Goal: Task Accomplishment & Management: Manage account settings

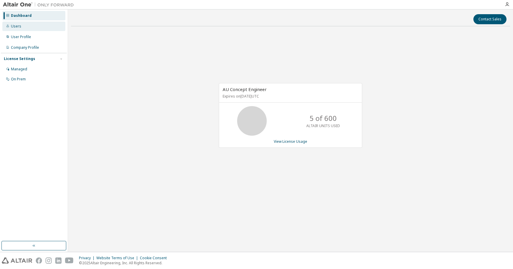
click at [18, 26] on div "Users" at bounding box center [16, 26] width 10 height 5
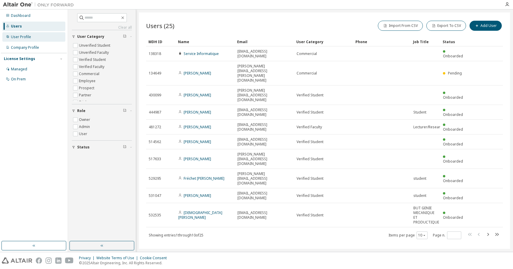
click at [33, 38] on div "User Profile" at bounding box center [33, 36] width 63 height 9
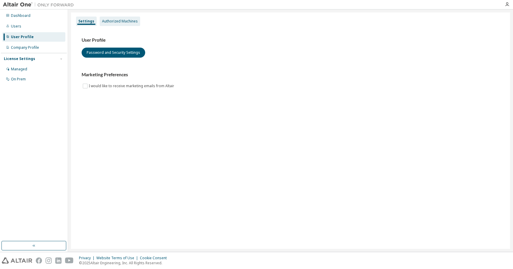
click at [127, 22] on div "Authorized Machines" at bounding box center [120, 21] width 36 height 5
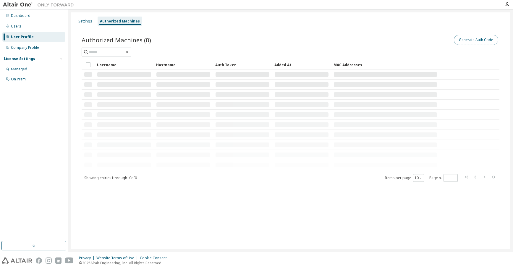
click at [479, 38] on button "Generate Auth Code" at bounding box center [476, 40] width 44 height 10
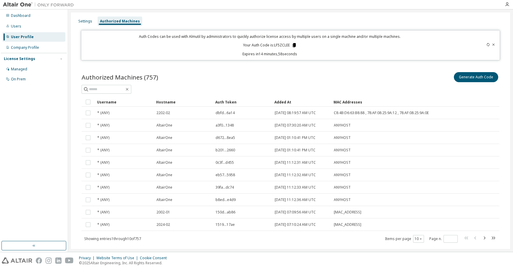
click at [293, 46] on icon at bounding box center [294, 45] width 3 height 4
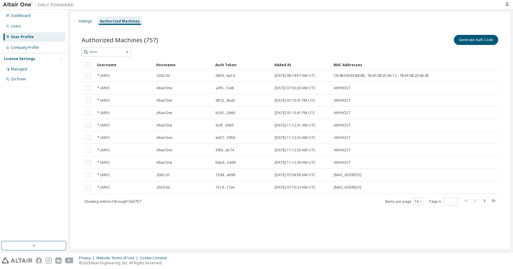
click at [387, 24] on div "Settings Authorized Machines" at bounding box center [291, 21] width 432 height 11
click at [216, 28] on div "Authorized Machines (757) Generate Auth Code Clear Load Save Save As Field Oper…" at bounding box center [291, 124] width 432 height 195
